Goal: Find specific page/section: Find specific page/section

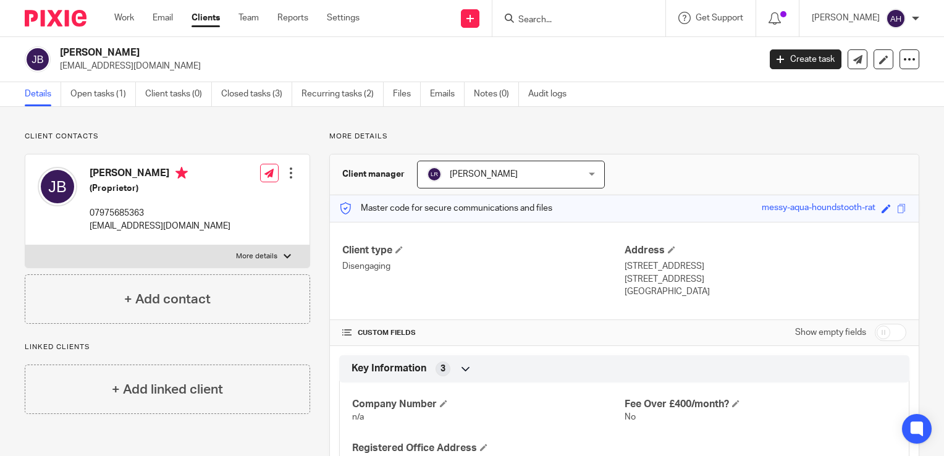
click at [555, 16] on input "Search" at bounding box center [572, 20] width 111 height 11
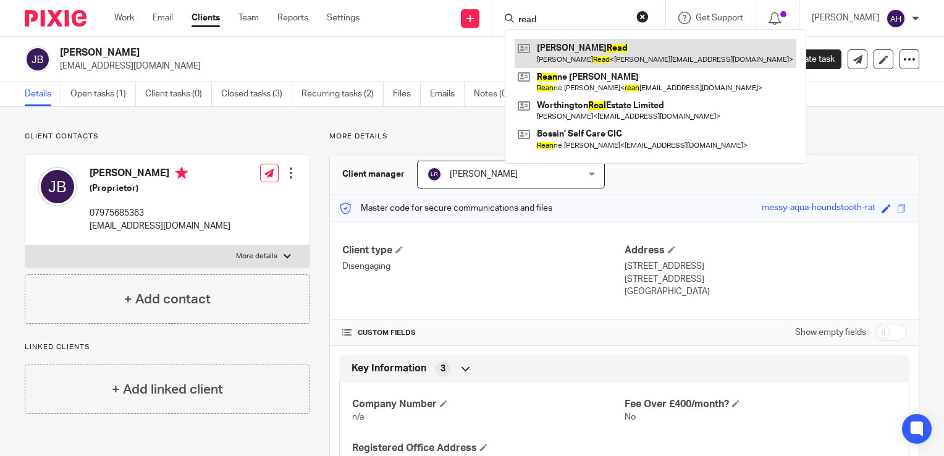
type input "read"
click at [596, 53] on link at bounding box center [656, 53] width 282 height 28
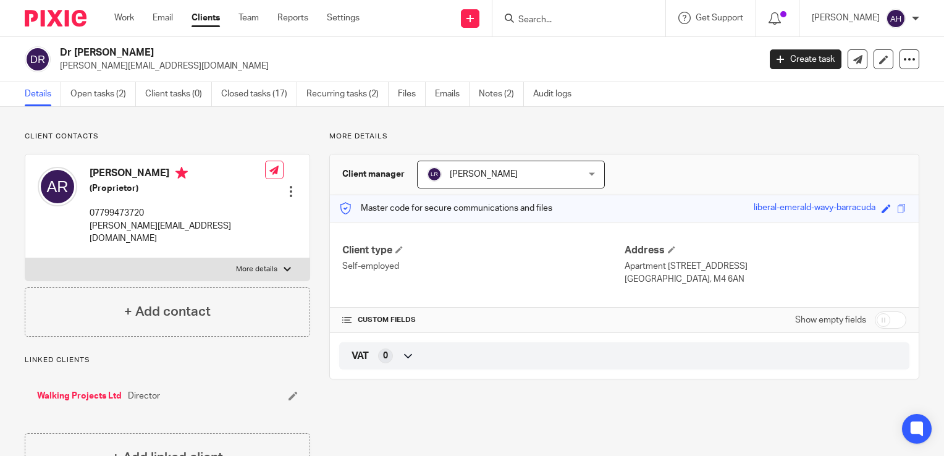
click at [560, 21] on input "Search" at bounding box center [572, 20] width 111 height 11
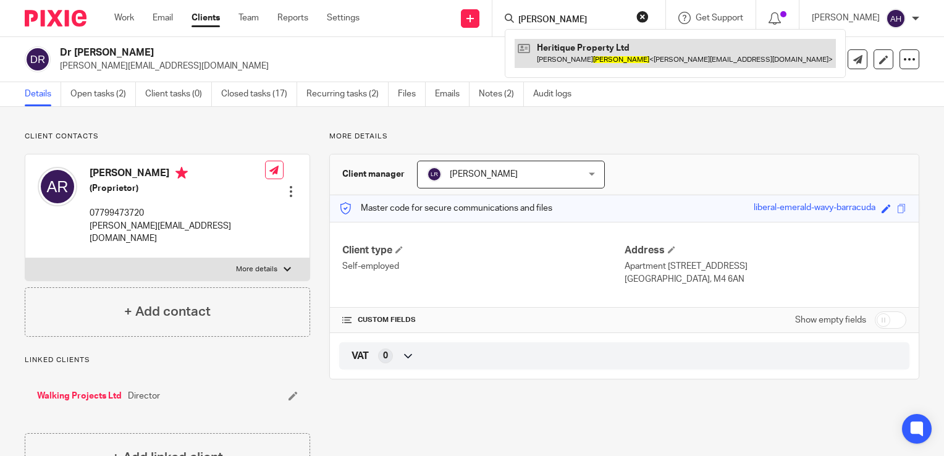
type input "[PERSON_NAME]"
click at [610, 51] on link at bounding box center [675, 53] width 321 height 28
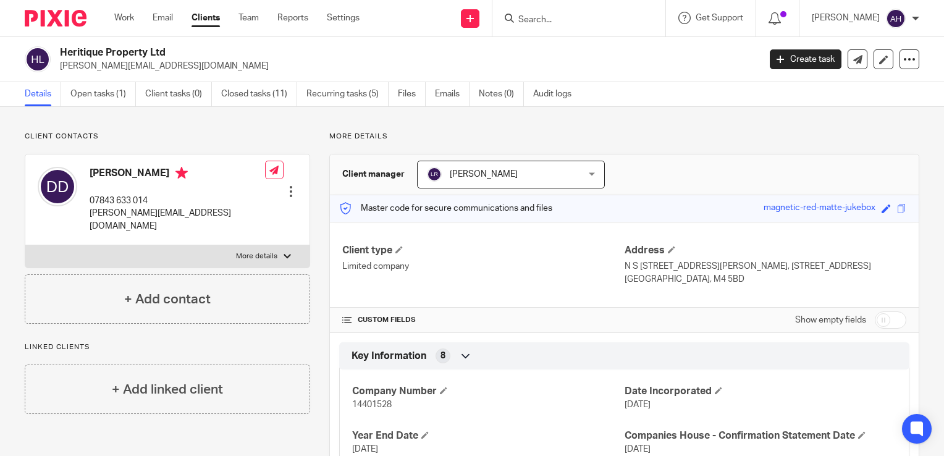
click at [284, 253] on div at bounding box center [287, 256] width 7 height 7
click at [25, 245] on input "More details" at bounding box center [25, 245] width 1 height 1
checkbox input "true"
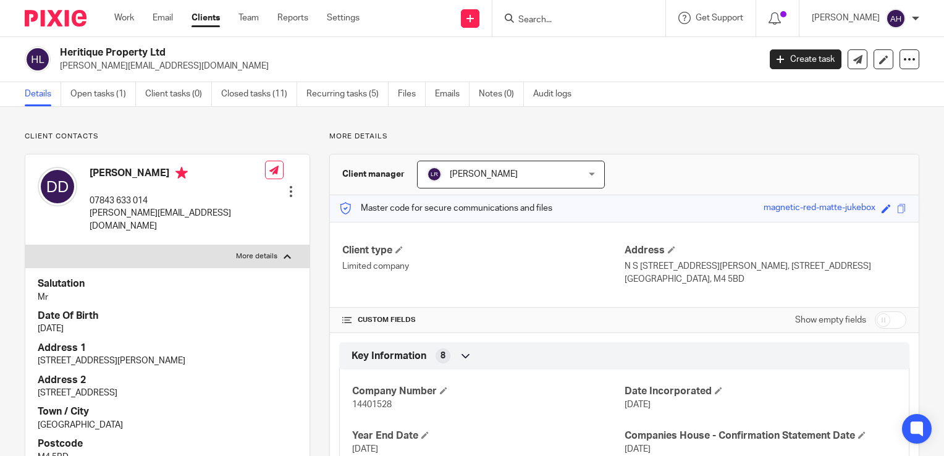
click at [555, 19] on input "Search" at bounding box center [572, 20] width 111 height 11
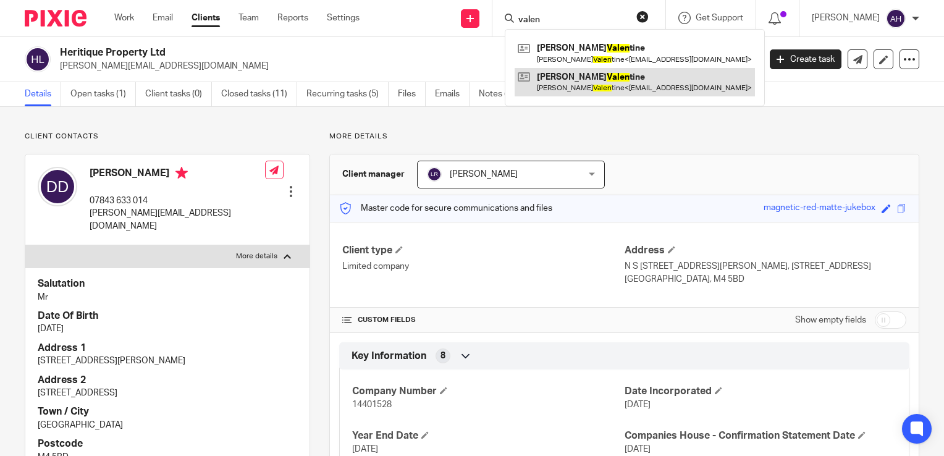
type input "valen"
click at [600, 79] on link at bounding box center [635, 82] width 240 height 28
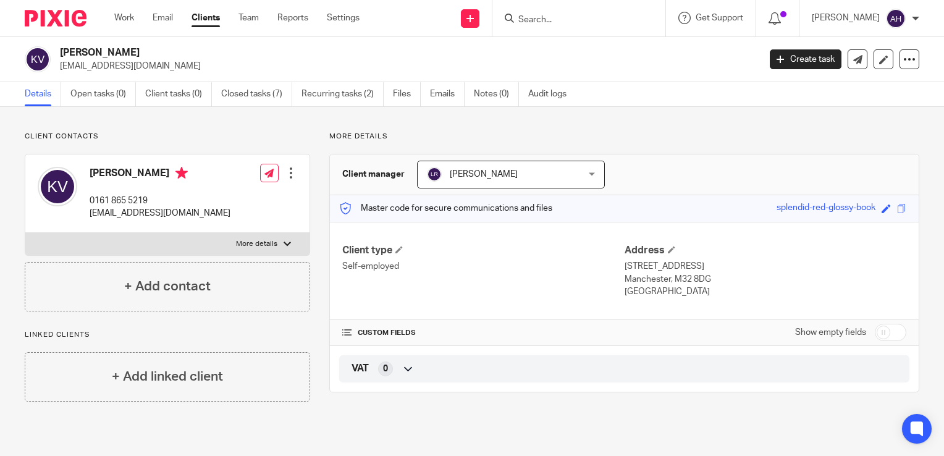
click at [284, 244] on div at bounding box center [287, 243] width 7 height 7
click at [25, 233] on input "More details" at bounding box center [25, 232] width 1 height 1
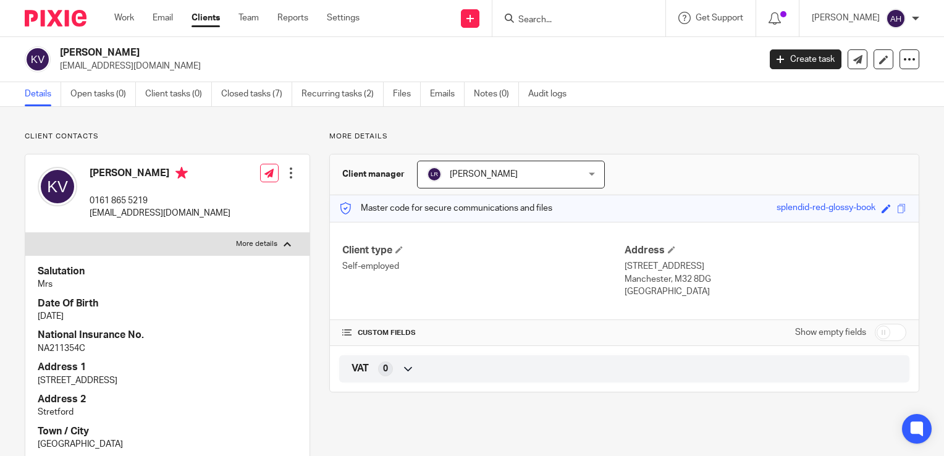
click at [284, 244] on div at bounding box center [287, 243] width 7 height 7
click at [25, 233] on input "More details" at bounding box center [25, 232] width 1 height 1
checkbox input "false"
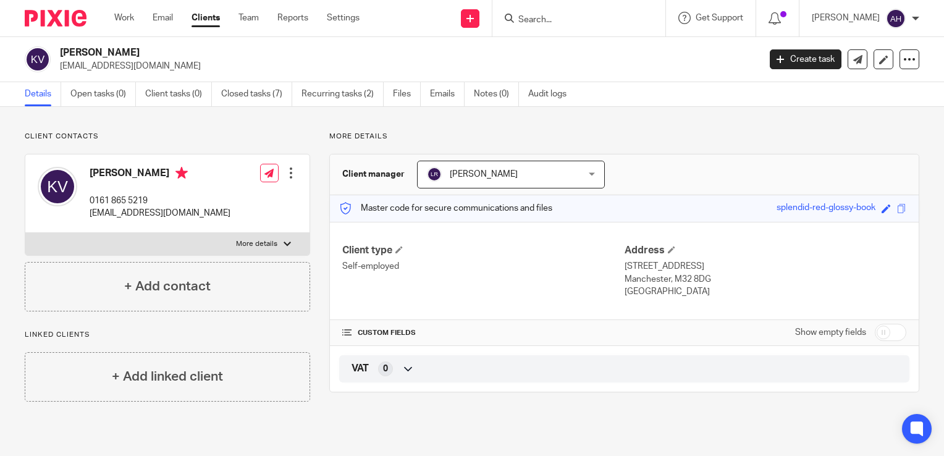
click at [560, 23] on input "Search" at bounding box center [572, 20] width 111 height 11
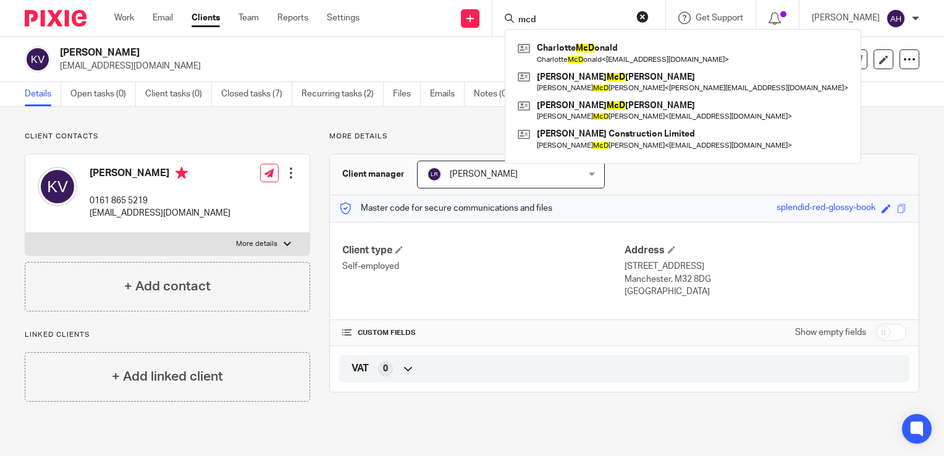
type input "mcd"
click at [649, 19] on button "reset" at bounding box center [642, 17] width 12 height 12
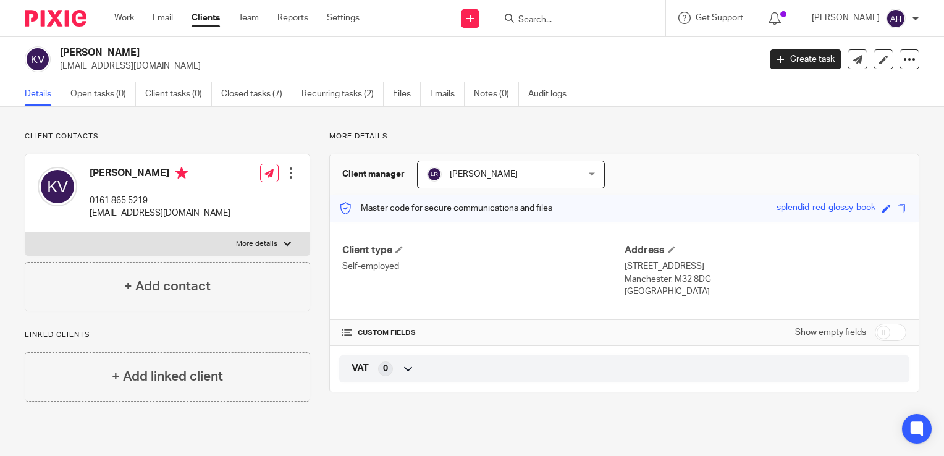
click at [563, 19] on input "Search" at bounding box center [572, 20] width 111 height 11
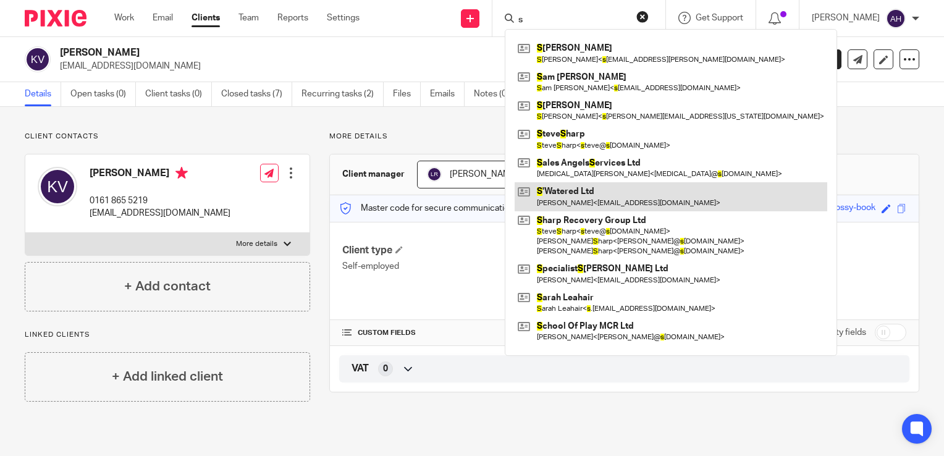
type input "s"
click at [630, 199] on link at bounding box center [671, 196] width 313 height 28
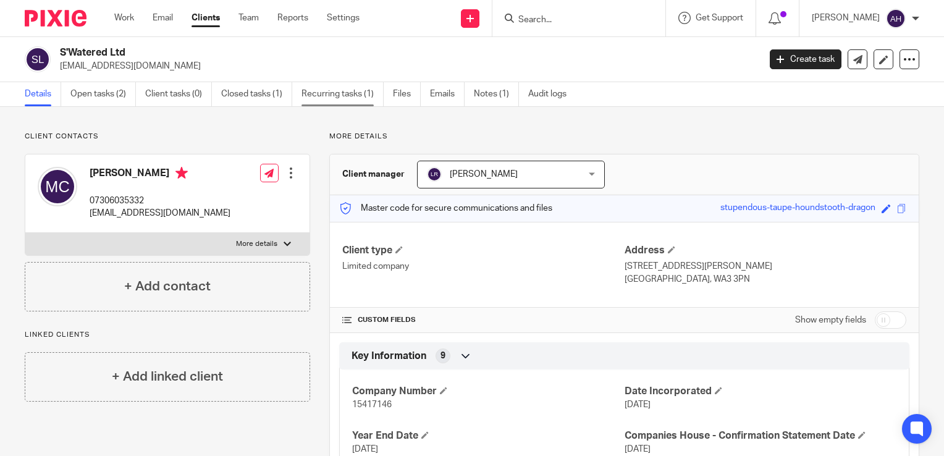
click at [334, 94] on link "Recurring tasks (1)" at bounding box center [342, 94] width 82 height 24
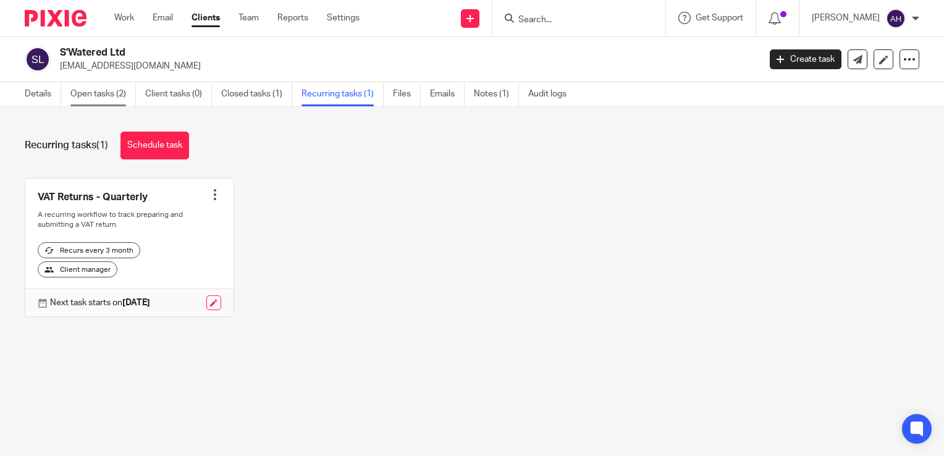
click at [104, 95] on link "Open tasks (2)" at bounding box center [102, 94] width 65 height 24
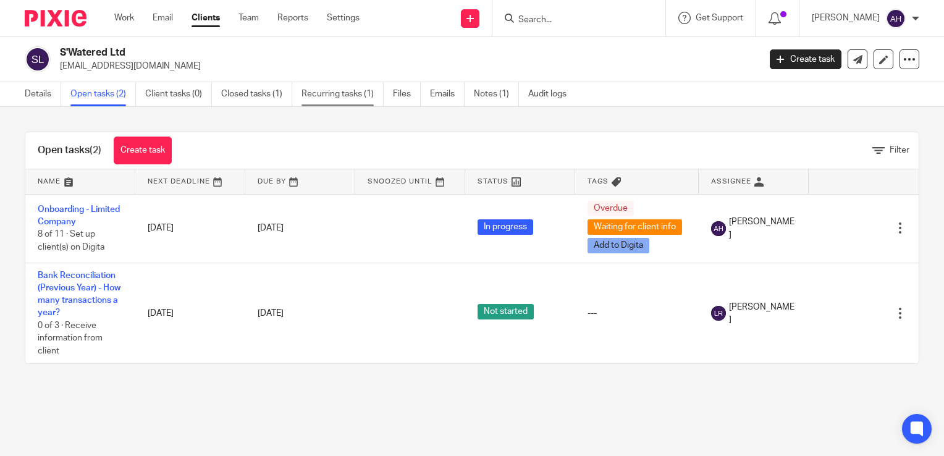
click at [361, 97] on link "Recurring tasks (1)" at bounding box center [342, 94] width 82 height 24
